Goal: Task Accomplishment & Management: Manage account settings

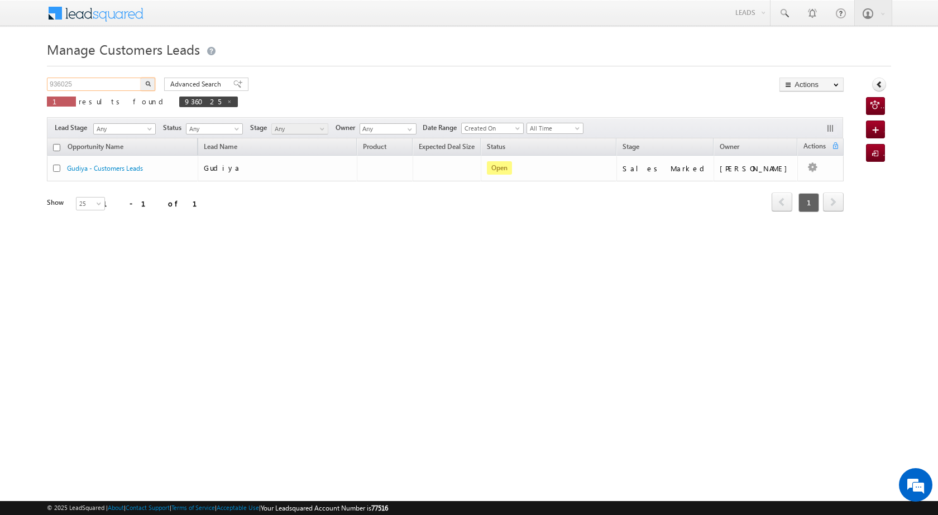
drag, startPoint x: 81, startPoint y: 80, endPoint x: 34, endPoint y: 80, distance: 47.5
click at [34, 80] on body "Menu [PERSON_NAME] [PERSON_NAME] a2@ks erve." at bounding box center [469, 158] width 938 height 317
paste input "63"
type input "936063"
click at [152, 84] on button "button" at bounding box center [148, 84] width 15 height 13
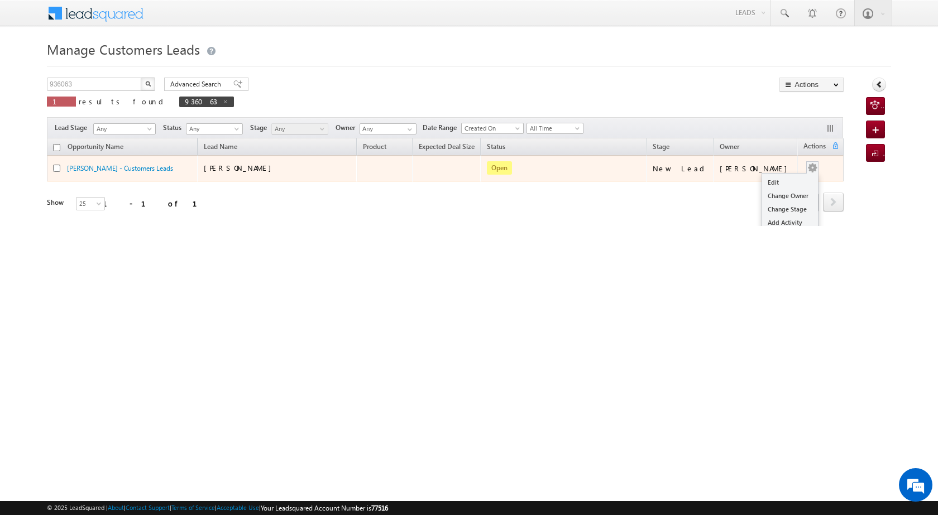
click at [808, 166] on button "button" at bounding box center [812, 168] width 11 height 11
click at [771, 180] on td "[PERSON_NAME]" at bounding box center [756, 169] width 84 height 26
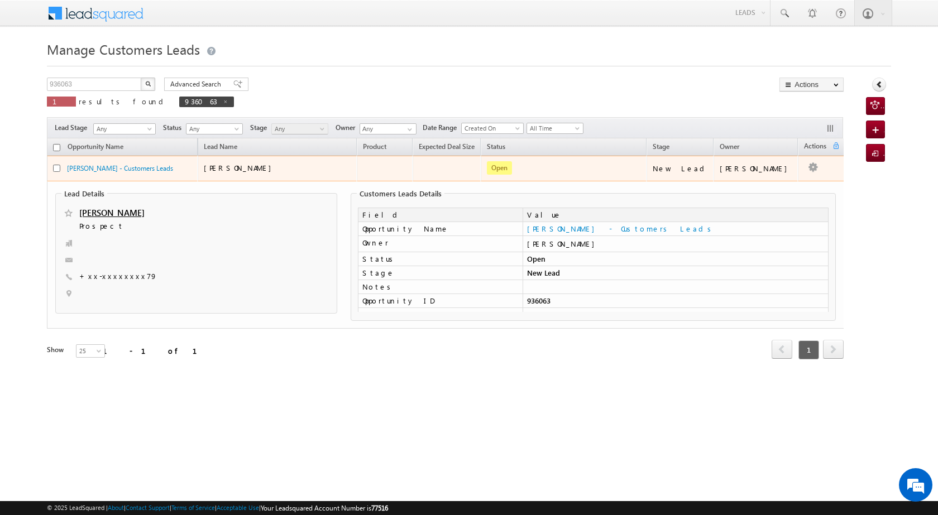
click at [815, 171] on button "button" at bounding box center [813, 167] width 11 height 11
click at [767, 188] on link "Edit" at bounding box center [791, 182] width 56 height 13
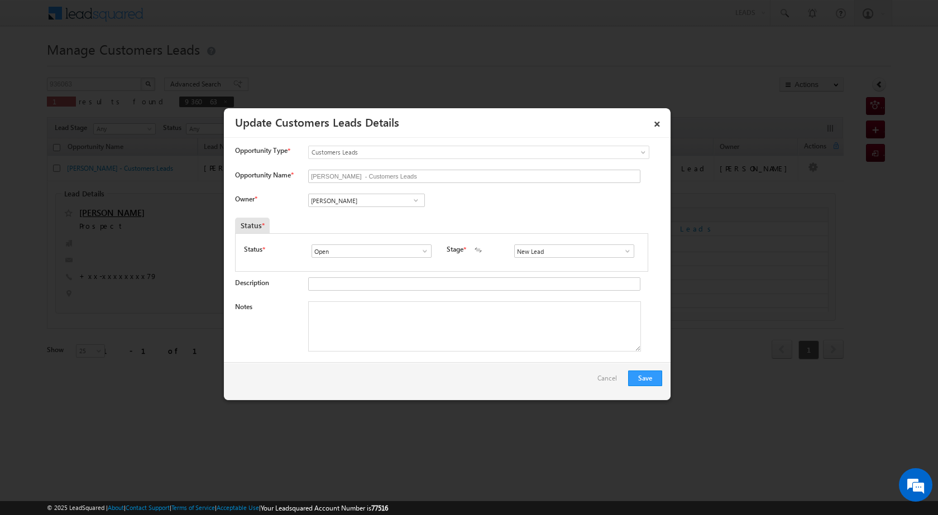
click at [417, 202] on span at bounding box center [415, 200] width 11 height 9
click at [412, 200] on span at bounding box center [415, 200] width 11 height 9
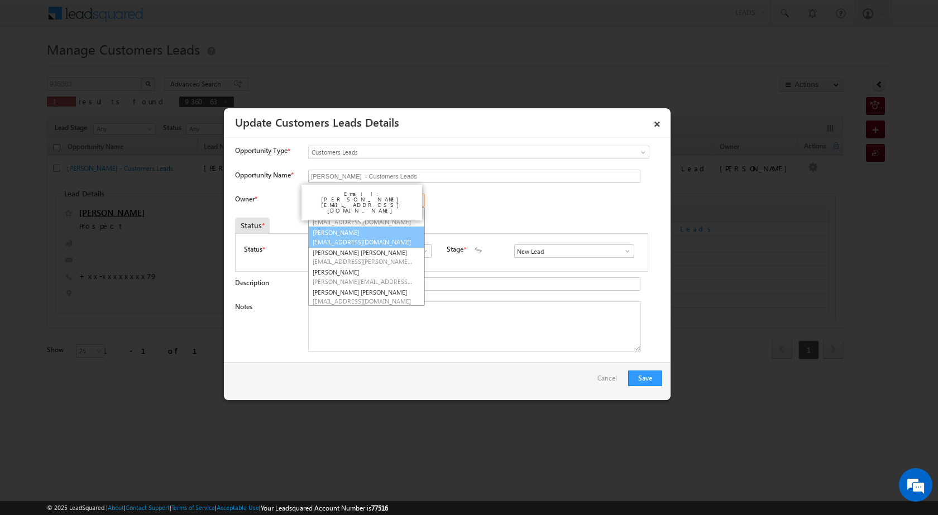
scroll to position [44, 0]
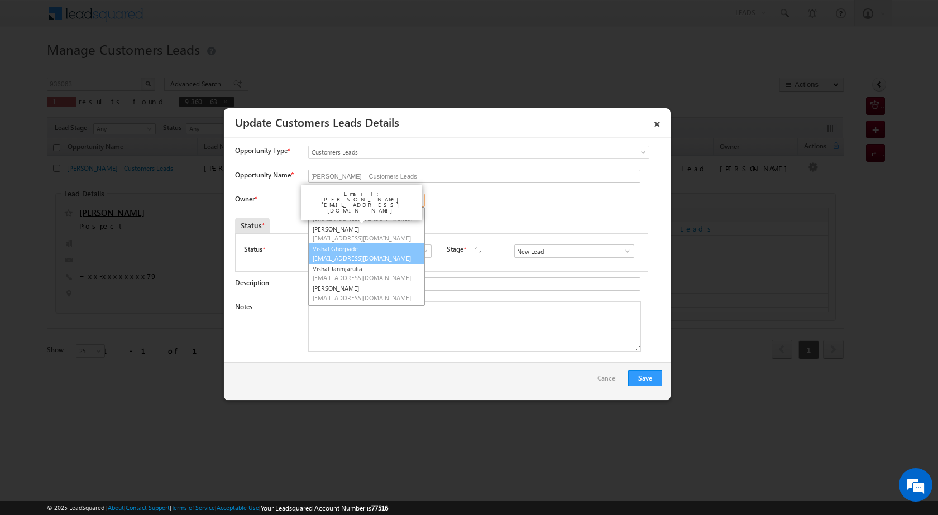
click at [388, 250] on link "[PERSON_NAME] [EMAIL_ADDRESS][DOMAIN_NAME]" at bounding box center [366, 253] width 117 height 21
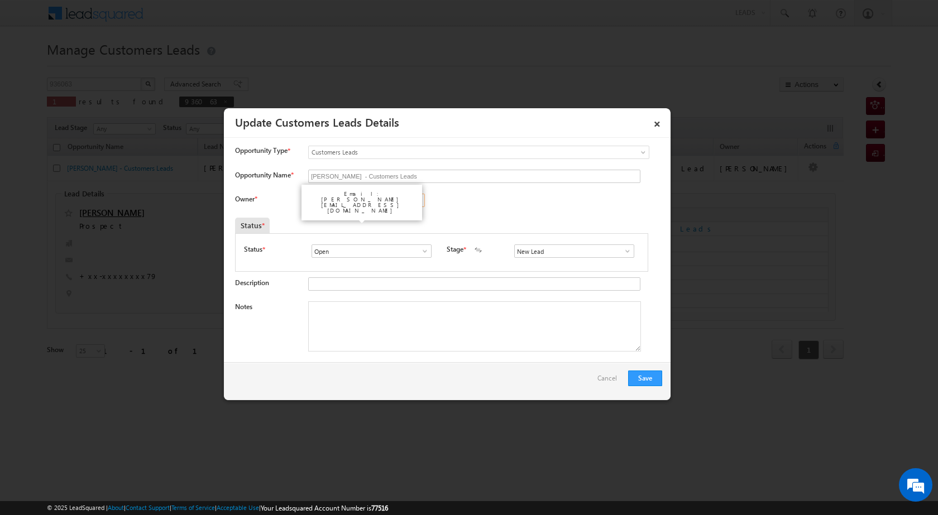
type input "Vishal Ghorpade"
click at [443, 202] on div "Owner * [PERSON_NAME] [PERSON_NAME] [PERSON_NAME] [PERSON_NAME] [PERSON_NAME] […" at bounding box center [448, 203] width 427 height 18
click at [446, 207] on div "Owner * [PERSON_NAME] [PERSON_NAME] [PERSON_NAME] [PERSON_NAME] [PERSON_NAME] […" at bounding box center [448, 203] width 427 height 18
click at [400, 196] on div "Email: [PERSON_NAME][EMAIL_ADDRESS][DOMAIN_NAME]" at bounding box center [362, 202] width 112 height 28
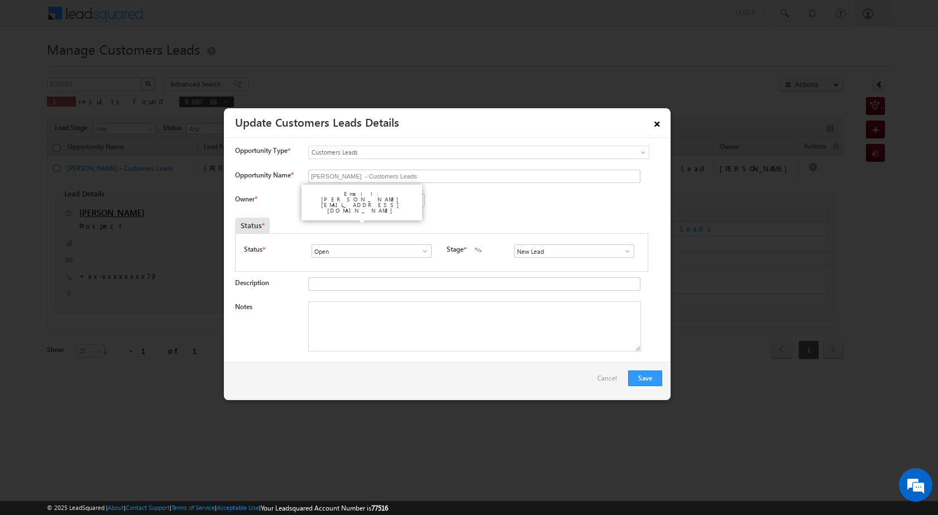
click at [655, 122] on link "×" at bounding box center [657, 122] width 19 height 20
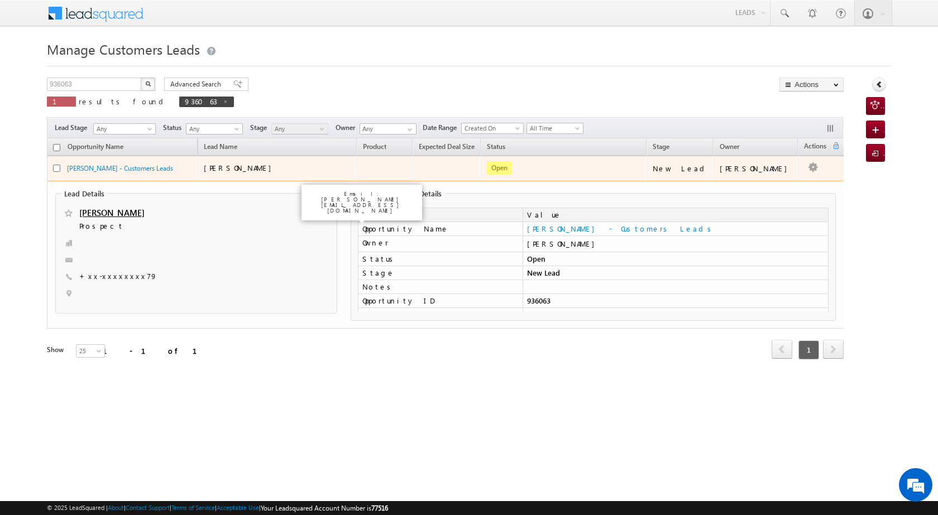
click at [793, 174] on td "[PERSON_NAME]" at bounding box center [756, 169] width 84 height 26
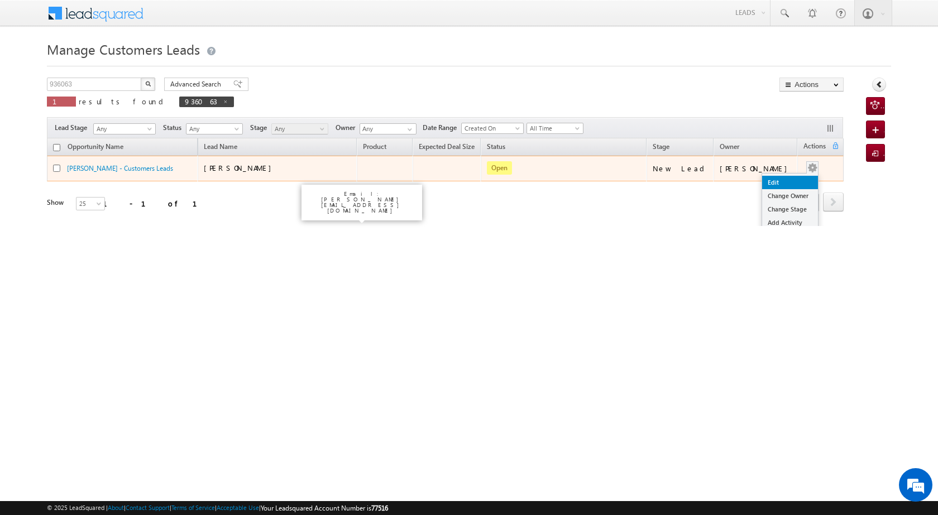
click at [786, 178] on link "Edit" at bounding box center [790, 182] width 56 height 13
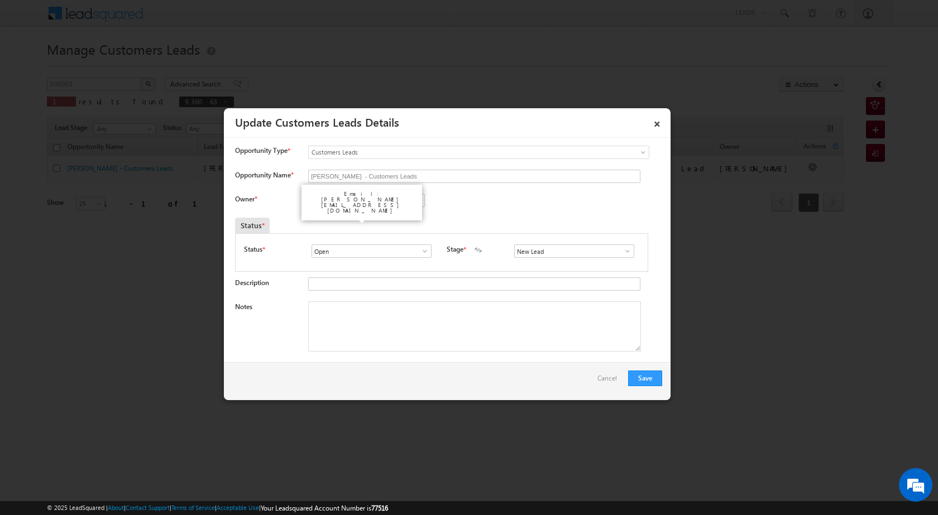
click at [382, 196] on div "Email: [PERSON_NAME][EMAIL_ADDRESS][DOMAIN_NAME]" at bounding box center [362, 202] width 112 height 28
click at [336, 203] on div "Email: [PERSON_NAME][EMAIL_ADDRESS][DOMAIN_NAME]" at bounding box center [362, 203] width 121 height 36
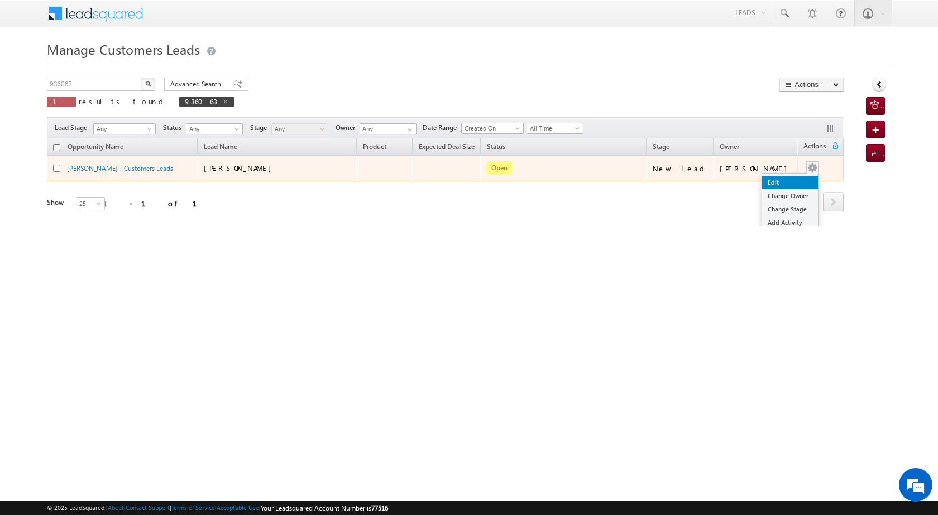
click at [789, 176] on link "Edit" at bounding box center [790, 182] width 56 height 13
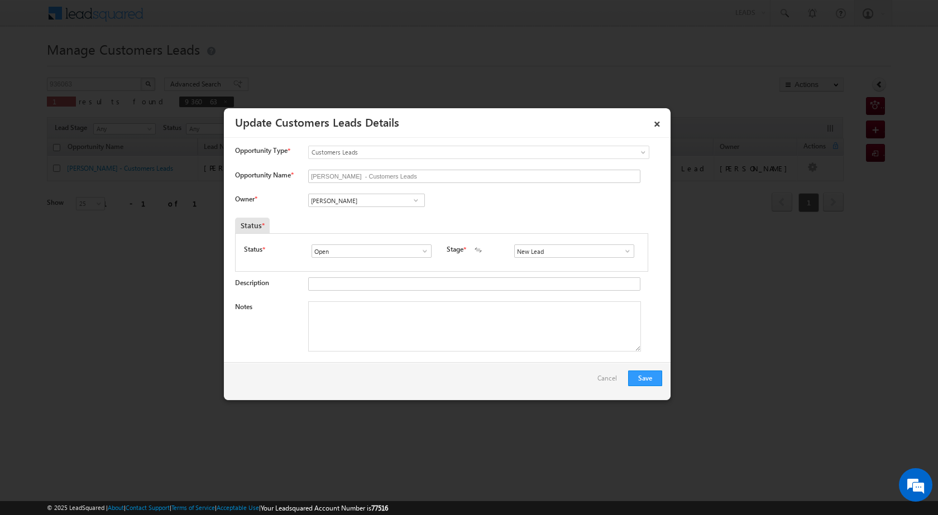
click at [417, 202] on span at bounding box center [415, 200] width 11 height 9
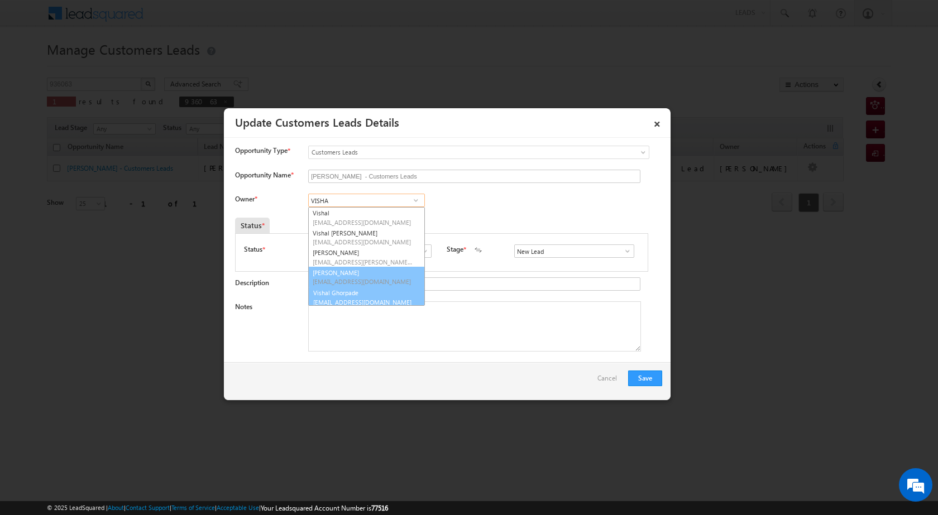
scroll to position [3, 0]
click at [395, 295] on span "[EMAIL_ADDRESS][DOMAIN_NAME]" at bounding box center [363, 299] width 101 height 8
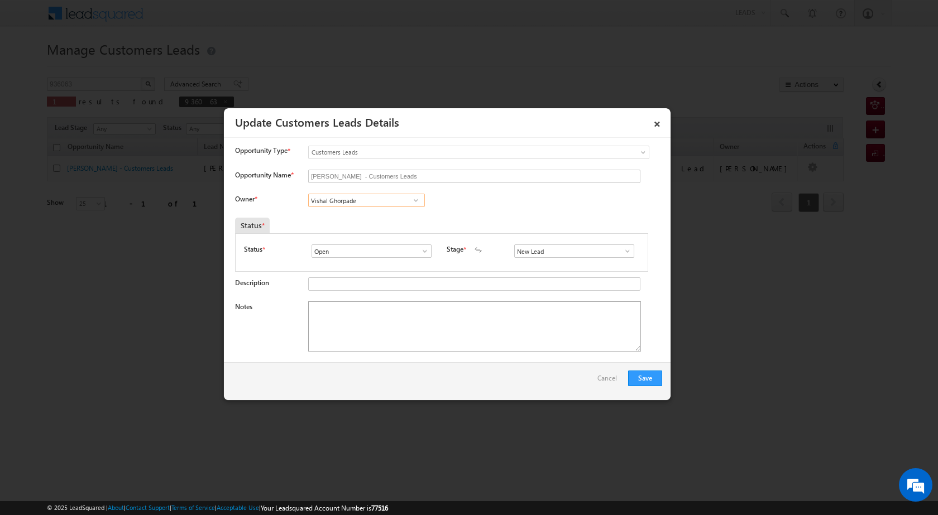
type input "Vishal Ghorpade"
click at [461, 337] on textarea "Notes" at bounding box center [474, 327] width 333 height 50
click at [626, 254] on span at bounding box center [627, 251] width 11 height 9
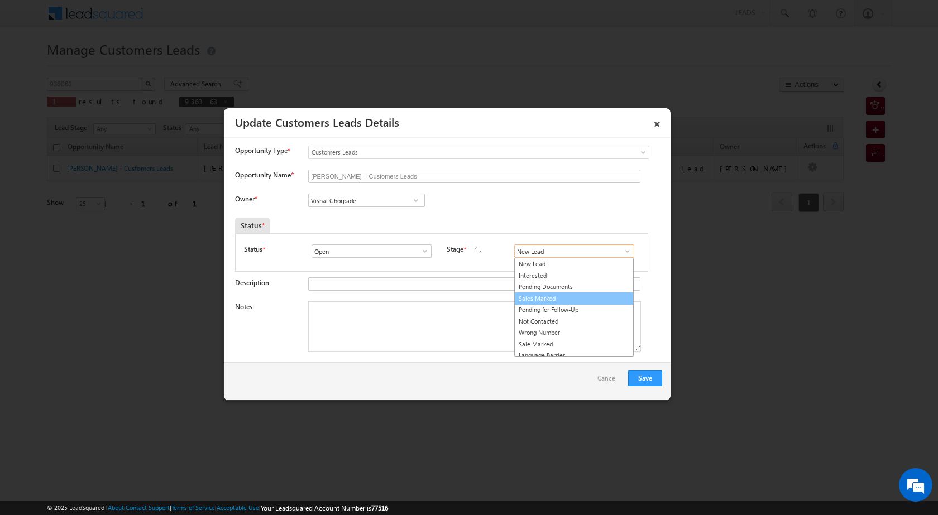
click at [579, 302] on link "Sales Marked" at bounding box center [574, 299] width 120 height 13
type input "Sales Marked"
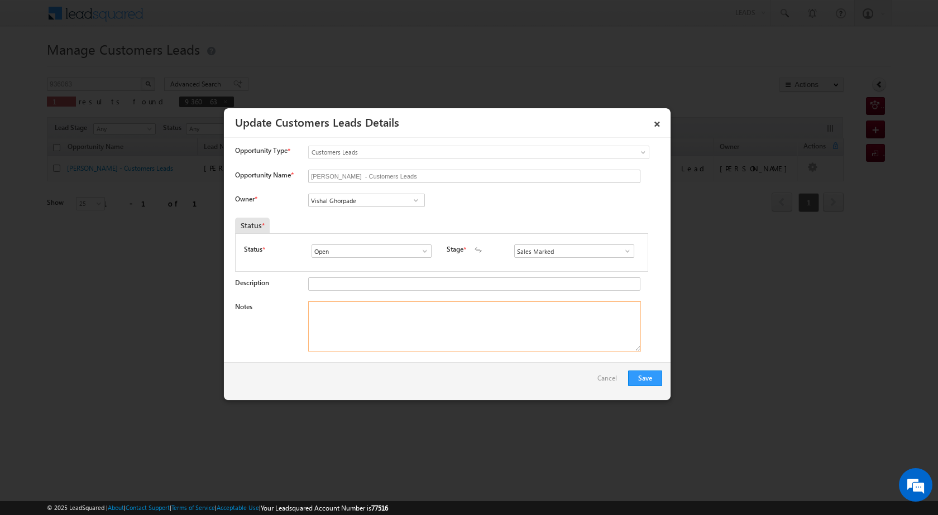
click at [470, 331] on textarea "Notes" at bounding box center [474, 327] width 333 height 50
click at [384, 335] on textarea "Notes" at bounding box center [474, 327] width 333 height 50
paste textarea "Deepa Goswami HUSBAND RAVI 5 LAC CITY GWLIAOR 474001 5 LAC CX TOPUP NEED"
type textarea "Deepa Goswami HUSBAND RAVI 5 LAC CITY GWLIAOR 474001 5 LAC CX TOPUP NEED"
click at [649, 374] on button "Save" at bounding box center [645, 379] width 34 height 16
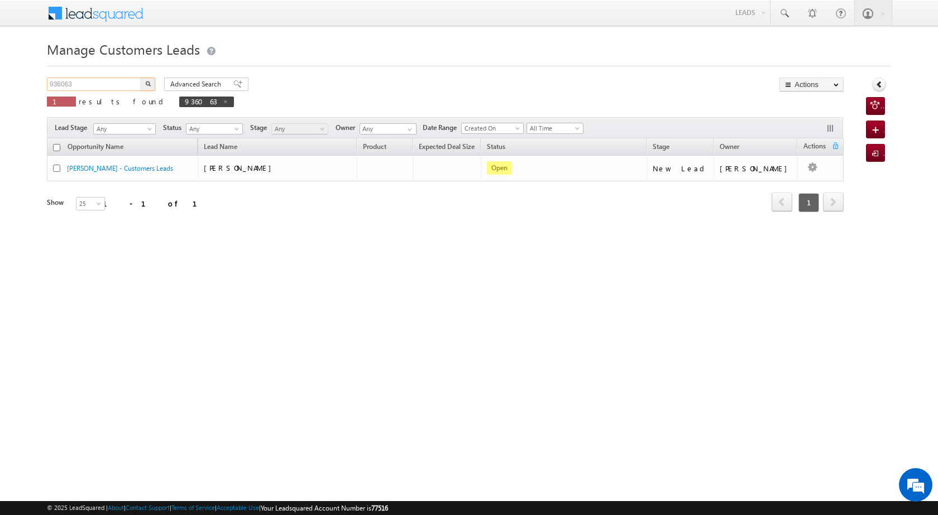
drag, startPoint x: 87, startPoint y: 82, endPoint x: 37, endPoint y: 82, distance: 49.7
click at [37, 82] on body "Menu [PERSON_NAME] [PERSON_NAME] a2@ks erve." at bounding box center [469, 158] width 938 height 317
paste input "70"
type input "936070"
click at [151, 82] on button "button" at bounding box center [148, 84] width 15 height 13
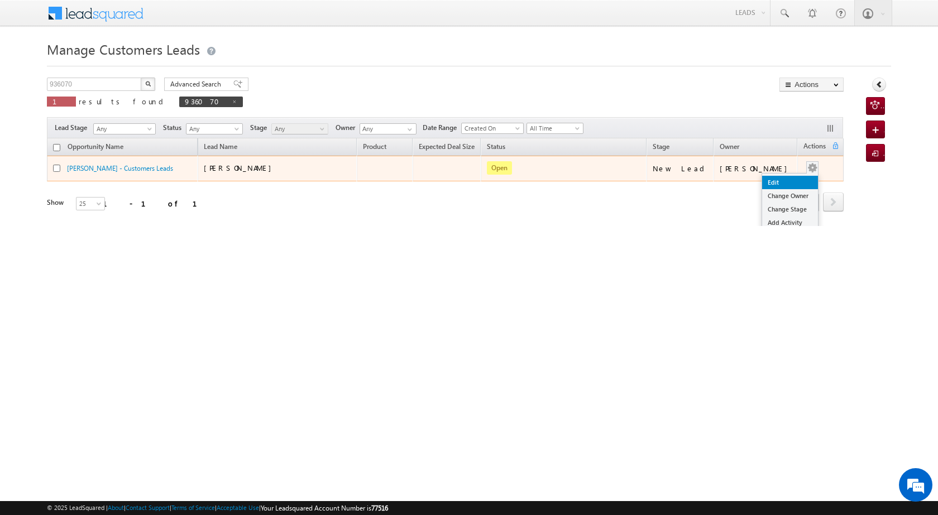
click at [785, 184] on link "Edit" at bounding box center [790, 182] width 56 height 13
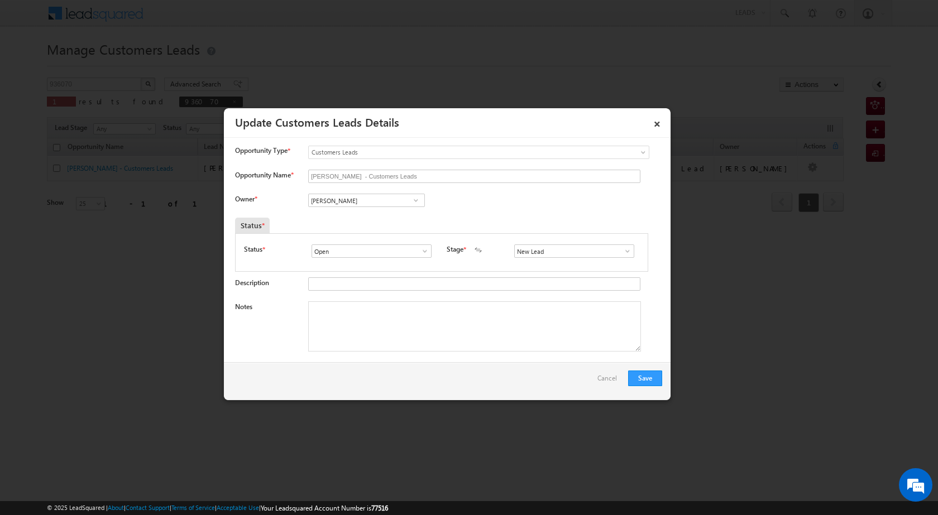
click at [411, 202] on span at bounding box center [415, 200] width 11 height 9
click at [397, 221] on span "sohan.lal2@sgrlimited.in" at bounding box center [363, 222] width 101 height 8
type input "Sohan Lal"
click at [414, 343] on textarea "Notes" at bounding box center [474, 327] width 333 height 50
click at [624, 248] on span at bounding box center [627, 251] width 11 height 9
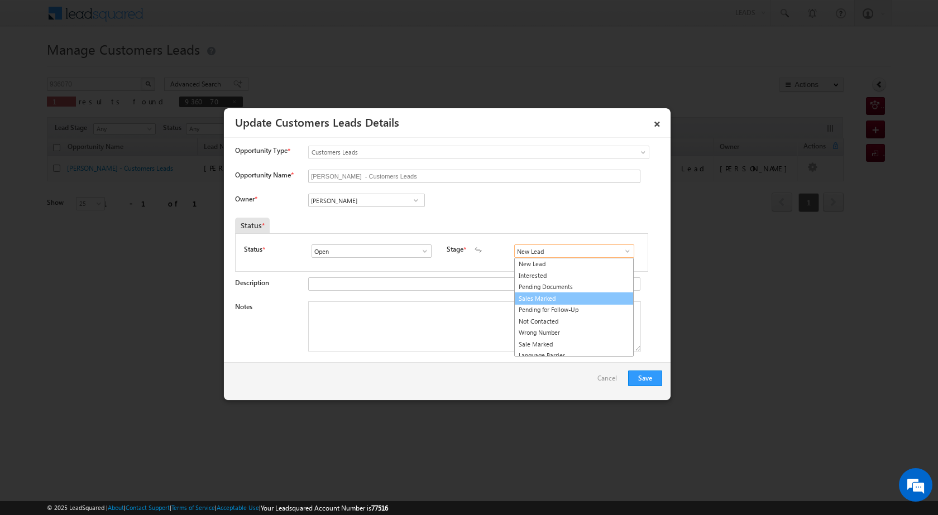
click at [571, 299] on link "Sales Marked" at bounding box center [574, 299] width 120 height 13
type input "Sales Marked"
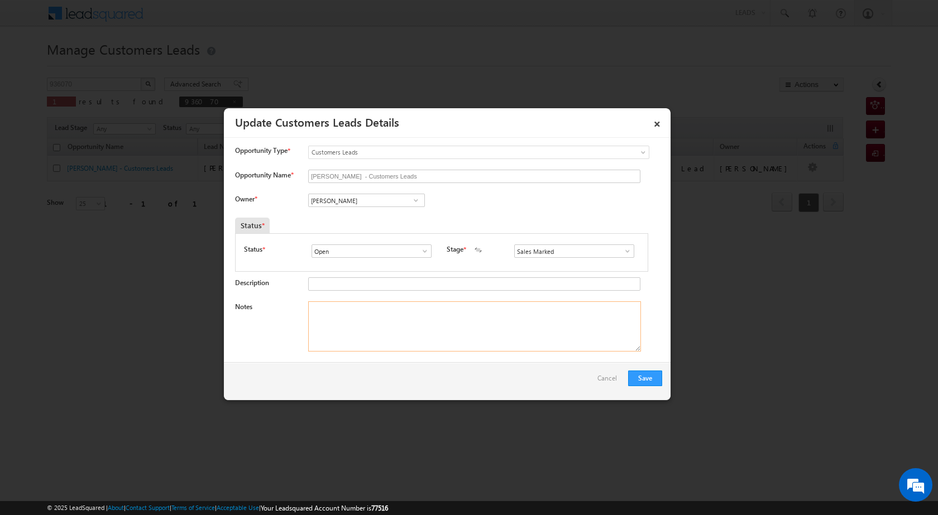
click at [467, 337] on textarea "Notes" at bounding box center [474, 327] width 333 height 50
click at [361, 326] on textarea "Notes" at bounding box center [474, 327] width 333 height 50
paste textarea "Chittorgarh Seeta SHYAM LAL BAI CX 312021 to chittorgarh 12 KM DISTANCE CX TOMA…"
type textarea "Chittorgarh Seeta SHYAM LAL BAI CX 312021 to chittorgarh 12 KM DISTANCE CX TOMA…"
click at [656, 378] on button "Save" at bounding box center [645, 379] width 34 height 16
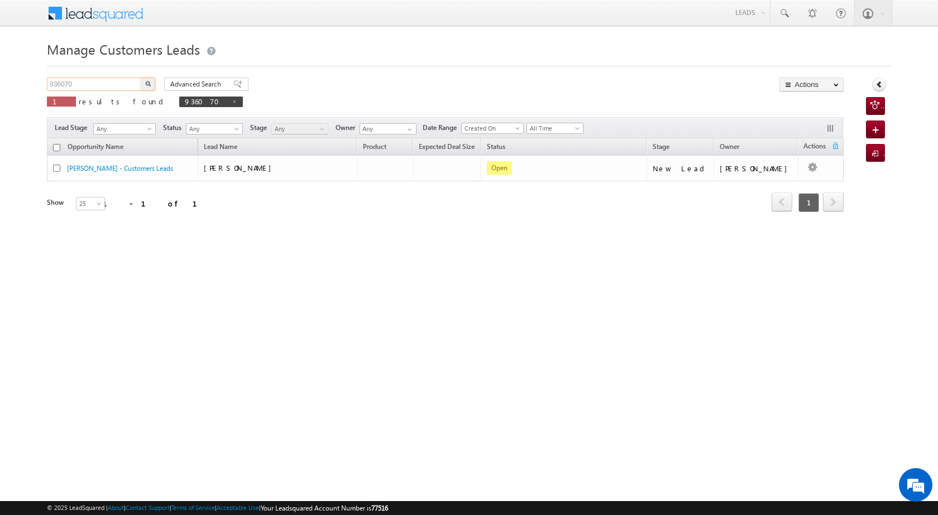
drag, startPoint x: 93, startPoint y: 90, endPoint x: 0, endPoint y: 70, distance: 95.3
click at [0, 70] on body "Menu [PERSON_NAME] [PERSON_NAME] a2@ks erve." at bounding box center [469, 158] width 938 height 317
paste input "5"
type input "936075"
click at [146, 84] on img "button" at bounding box center [148, 84] width 6 height 6
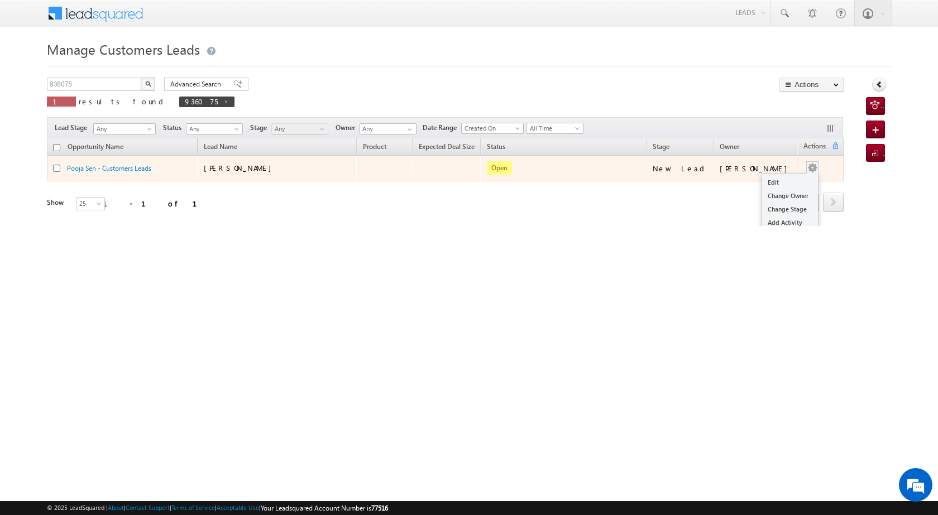
click at [807, 168] on button "button" at bounding box center [812, 168] width 11 height 11
click at [790, 176] on link "Edit" at bounding box center [790, 182] width 56 height 13
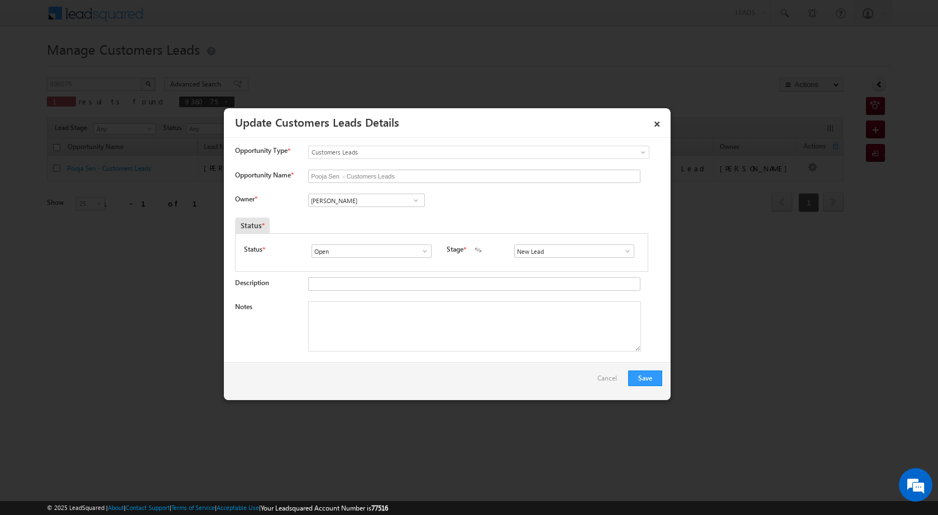
click at [428, 250] on span at bounding box center [424, 251] width 11 height 9
click at [415, 203] on span at bounding box center [415, 200] width 11 height 9
click at [414, 204] on span at bounding box center [415, 200] width 11 height 9
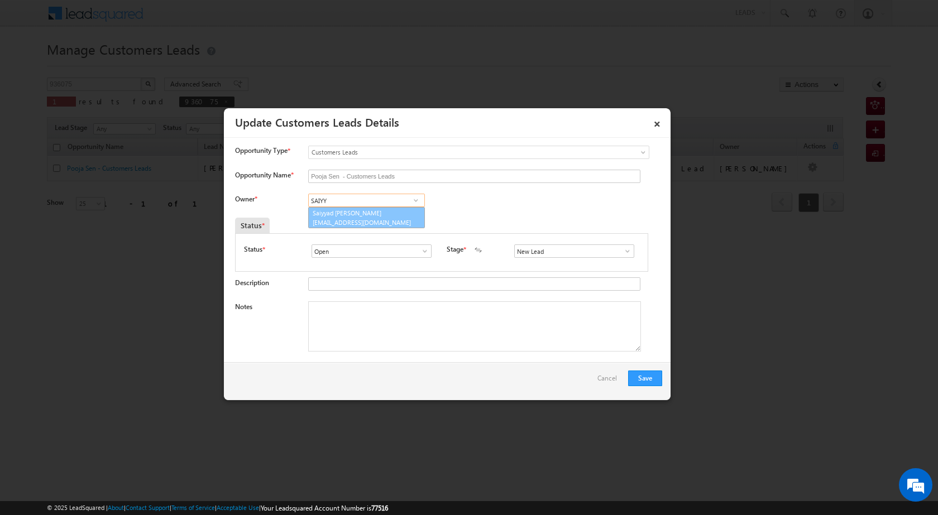
click at [357, 213] on link "Saiyyad Rustam Ali saiyyad.ali@sgrlimited.in" at bounding box center [366, 217] width 117 height 21
type input "Saiyyad Rustam Ali"
drag, startPoint x: 420, startPoint y: 386, endPoint x: 423, endPoint y: 374, distance: 12.2
click at [420, 385] on div "Save Cancel" at bounding box center [447, 381] width 447 height 38
click at [434, 348] on textarea "Notes" at bounding box center [474, 327] width 333 height 50
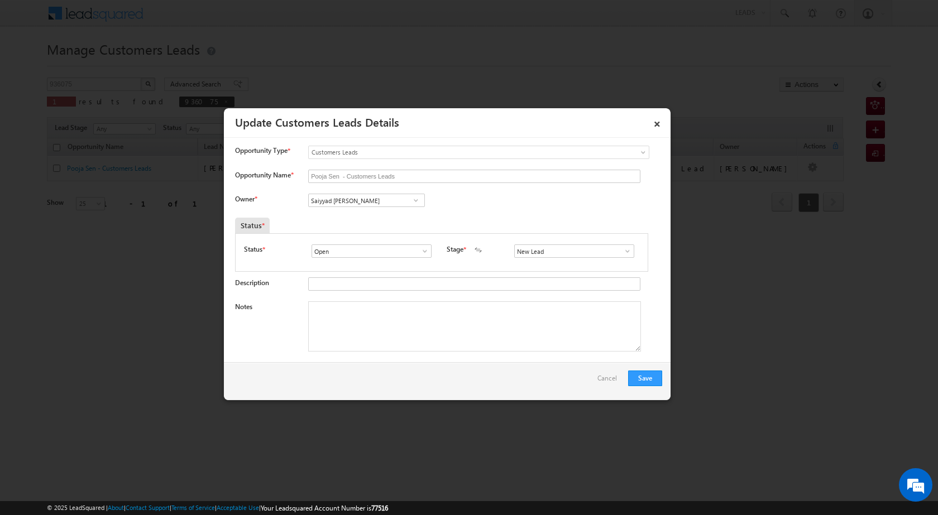
click at [624, 254] on span at bounding box center [627, 251] width 11 height 9
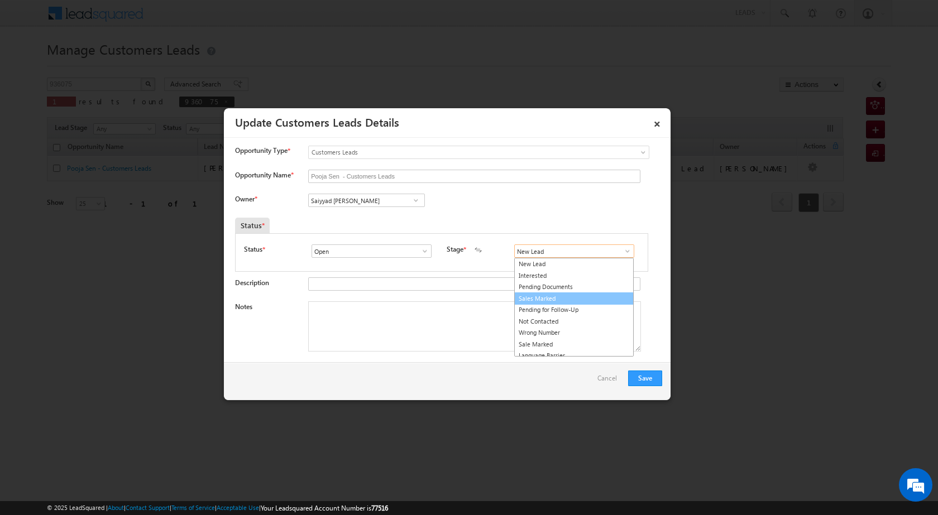
click at [557, 299] on link "Sales Marked" at bounding box center [574, 299] width 120 height 13
type input "Sales Marked"
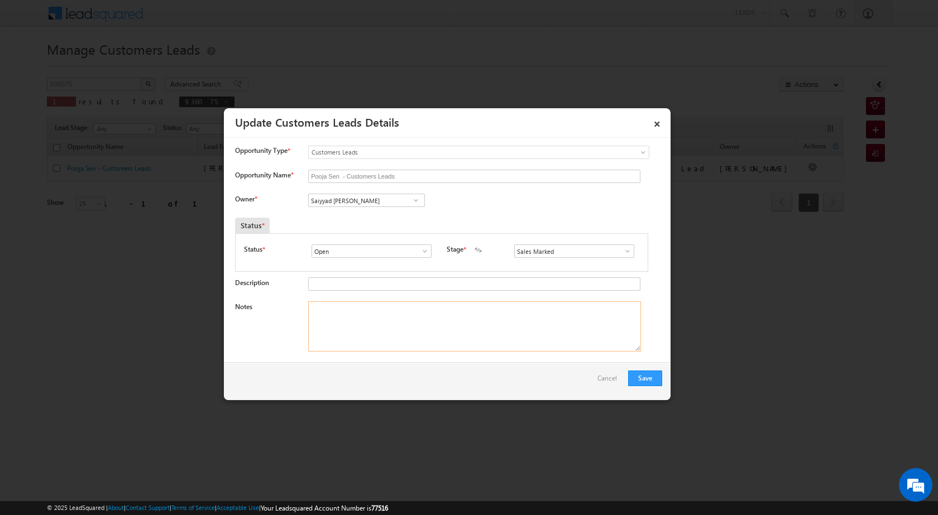
click at [490, 320] on textarea "Notes" at bounding box center [474, 327] width 333 height 50
click at [424, 337] on textarea "Notes" at bounding box center [474, 327] width 333 height 50
paste textarea "CB 7024000247 JI RAHUL SEN Pooja Sen 5 LAC TOPUP NEED 5 LAC UNIQ ID 936075 Webs…"
type textarea "CB 7024000247 JI RAHUL SEN Pooja Sen 5 LAC TOPUP NEED 5 LAC UNIQ ID 936075 Webs…"
click at [642, 372] on button "Save" at bounding box center [645, 379] width 34 height 16
